Goal: Find contact information: Obtain details needed to contact an individual or organization

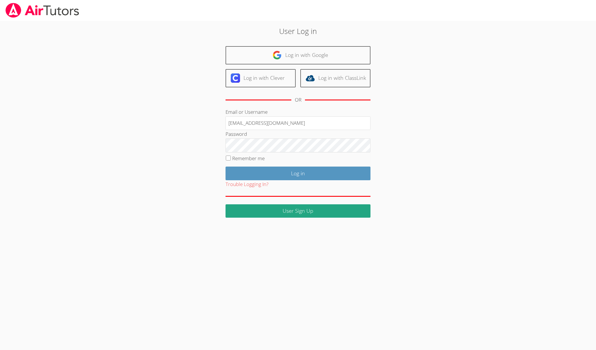
type input "[EMAIL_ADDRESS][DOMAIN_NAME]"
click at [298, 172] on input "Log in" at bounding box center [298, 173] width 145 height 14
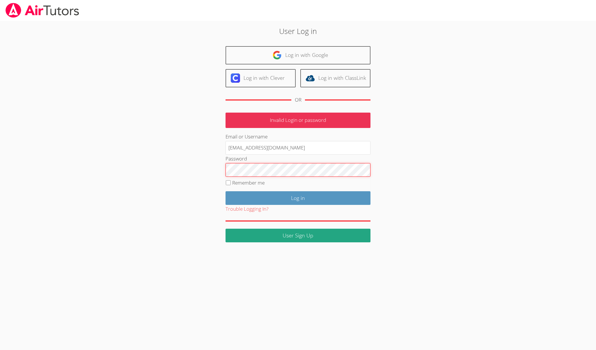
click at [298, 197] on input "Log in" at bounding box center [298, 198] width 145 height 14
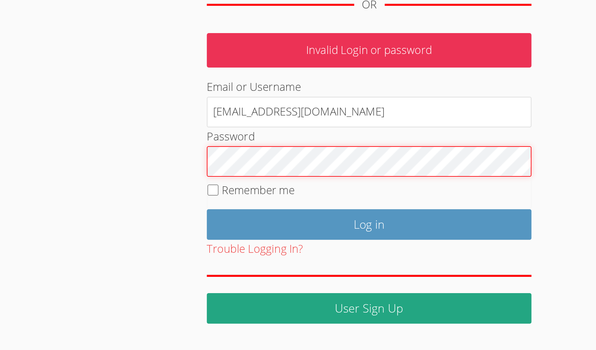
click at [226, 191] on input "Log in" at bounding box center [298, 198] width 145 height 14
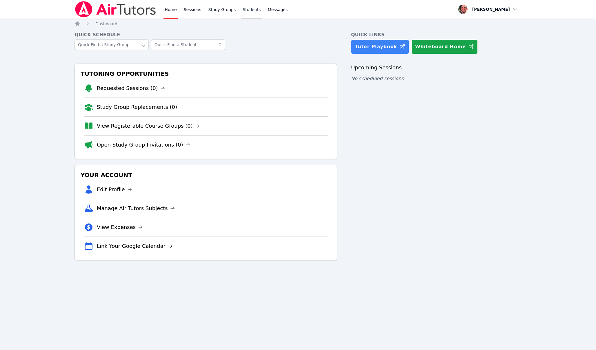
click at [243, 13] on link "Students" at bounding box center [252, 9] width 20 height 19
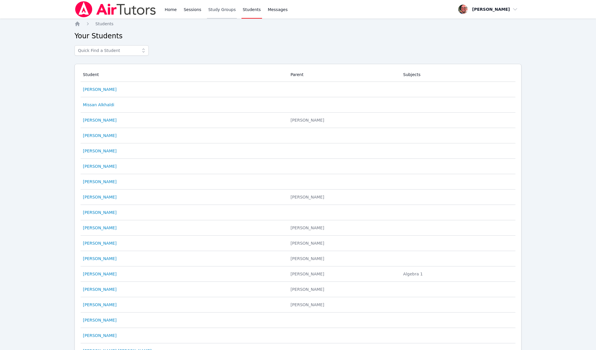
click at [222, 10] on link "Study Groups" at bounding box center [222, 9] width 30 height 19
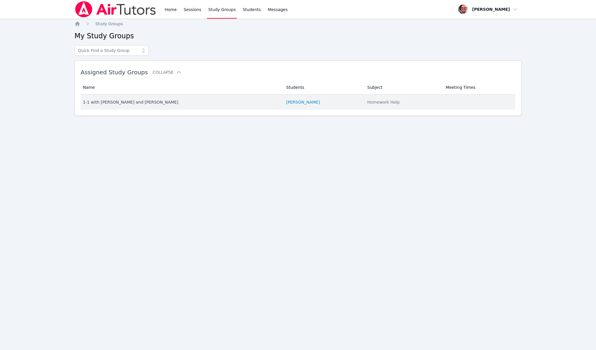
click at [173, 102] on div "1-1 with [PERSON_NAME] and [PERSON_NAME]" at bounding box center [181, 102] width 196 height 6
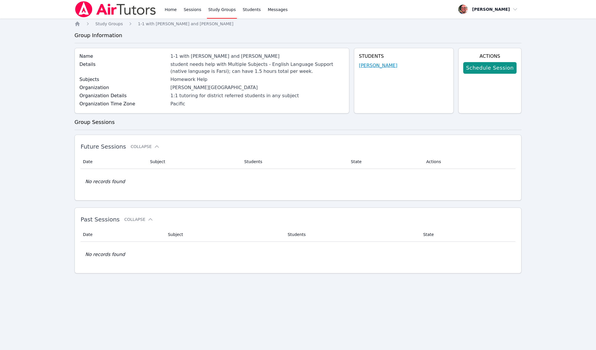
click at [387, 67] on link "[PERSON_NAME]" at bounding box center [378, 65] width 39 height 7
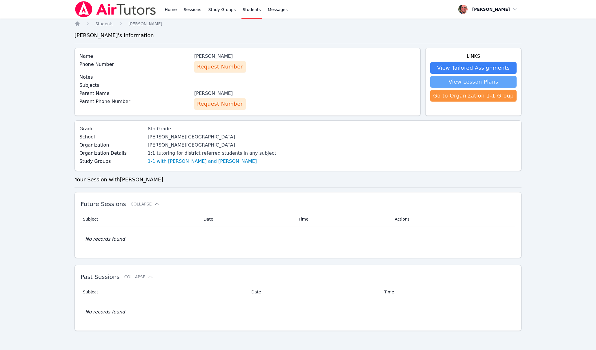
click at [490, 82] on link "View Lesson Plans" at bounding box center [473, 82] width 86 height 12
click at [495, 70] on link "View Tailored Assignments" at bounding box center [473, 68] width 86 height 12
click at [486, 99] on link "Go to Organization 1-1 Group" at bounding box center [473, 96] width 86 height 12
click at [219, 103] on span "Request Number" at bounding box center [220, 104] width 46 height 8
